Goal: Communication & Community: Share content

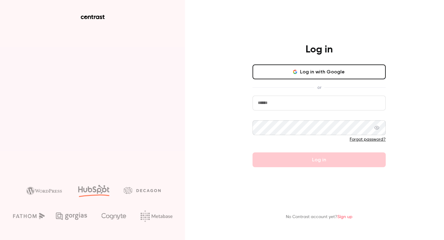
click at [347, 103] on input "email" at bounding box center [318, 103] width 133 height 15
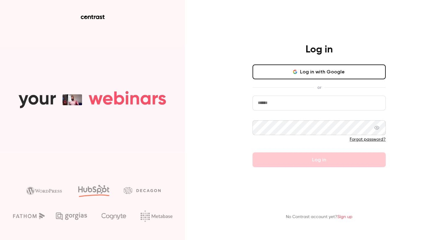
type input "**********"
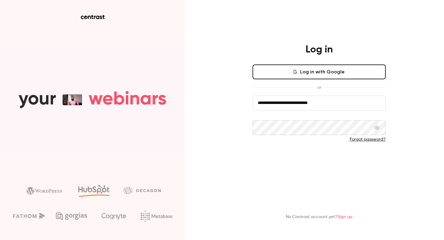
click at [318, 159] on button "Log in" at bounding box center [318, 159] width 133 height 15
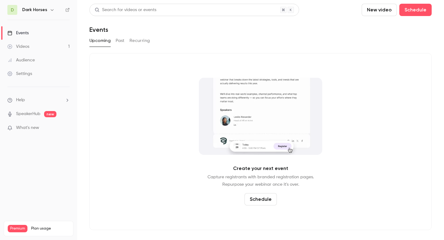
click at [52, 10] on icon "button" at bounding box center [52, 9] width 5 height 5
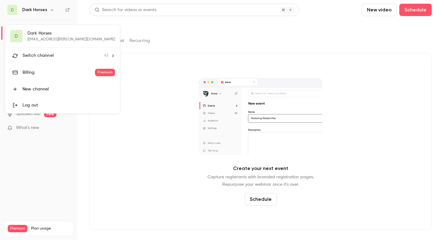
click at [40, 57] on span "Switch channel" at bounding box center [38, 55] width 31 height 6
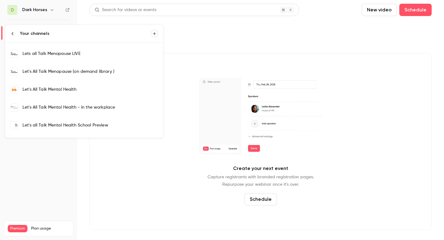
scroll to position [228, 0]
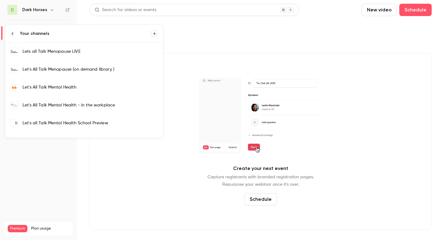
click at [82, 85] on div "Let's All Talk Mental Health" at bounding box center [91, 87] width 136 height 6
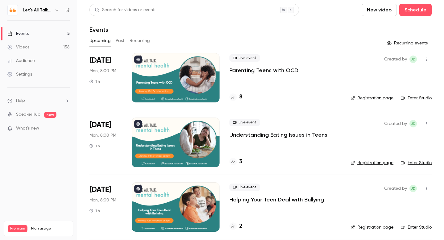
click at [257, 71] on p "Parenting Teens with OCD" at bounding box center [263, 70] width 69 height 7
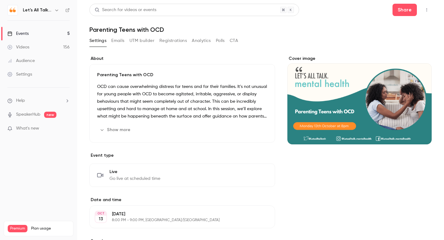
click at [427, 11] on icon "button" at bounding box center [426, 10] width 5 height 4
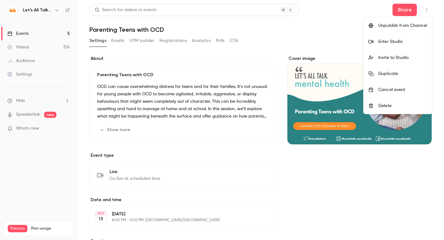
click at [397, 58] on div "Invite to Studio" at bounding box center [402, 58] width 49 height 6
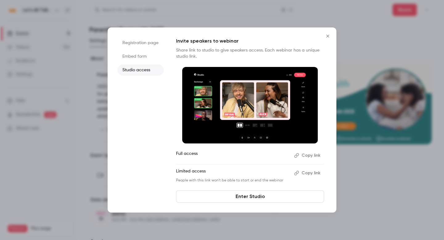
click at [305, 174] on button "Copy link" at bounding box center [308, 173] width 32 height 10
click at [310, 153] on button "Copy link" at bounding box center [308, 155] width 32 height 10
click at [330, 35] on icon "Close" at bounding box center [327, 36] width 7 height 5
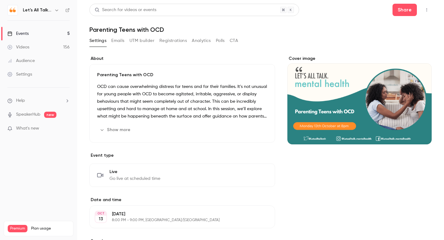
click at [23, 33] on div "Events" at bounding box center [17, 34] width 21 height 6
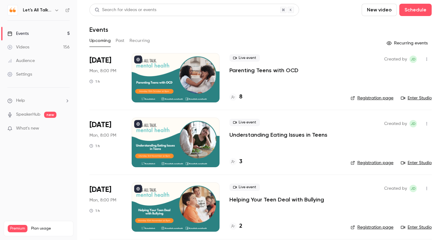
click at [251, 137] on p "Understanding Eating Issues in Teens" at bounding box center [278, 134] width 98 height 7
